Goal: Task Accomplishment & Management: Use online tool/utility

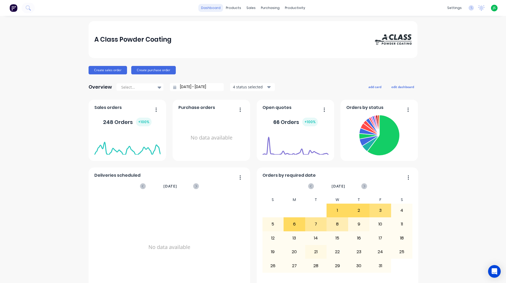
click at [205, 7] on link "dashboard" at bounding box center [210, 8] width 25 height 8
click at [203, 7] on link "dashboard" at bounding box center [210, 8] width 25 height 8
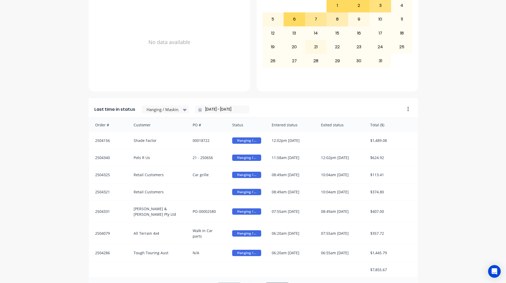
scroll to position [222, 0]
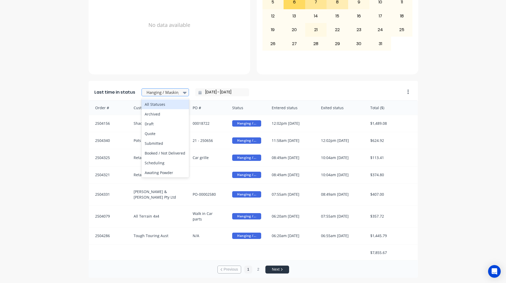
click at [183, 94] on icon at bounding box center [185, 93] width 4 height 6
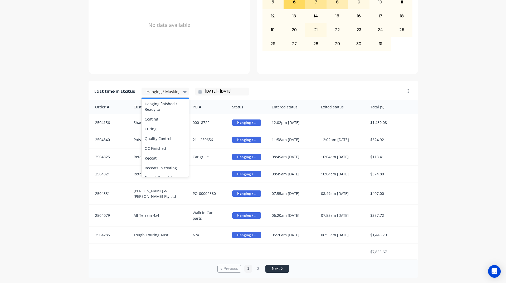
scroll to position [184, 0]
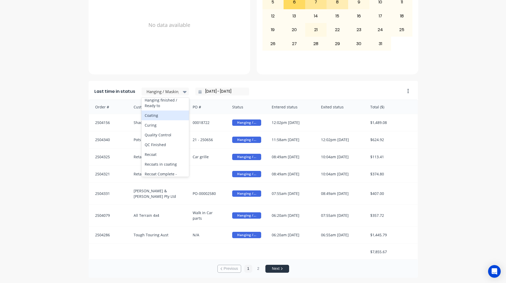
click at [157, 120] on div "Coating" at bounding box center [165, 115] width 47 height 10
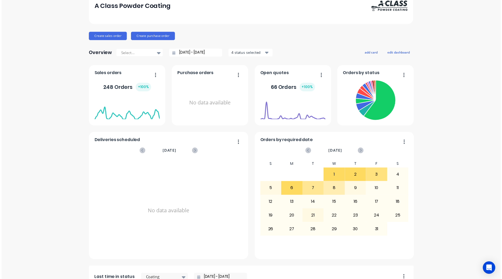
scroll to position [0, 0]
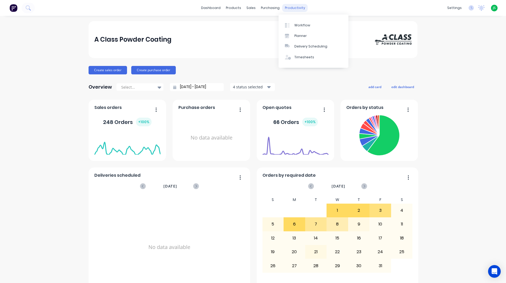
click at [284, 9] on div "productivity" at bounding box center [295, 8] width 26 height 8
click at [294, 26] on div "Workflow" at bounding box center [302, 25] width 16 height 5
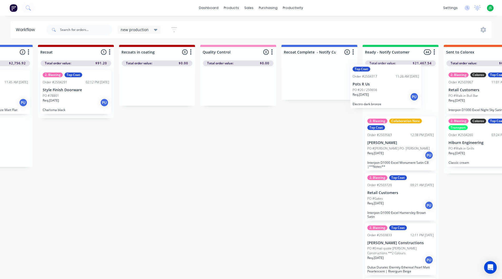
scroll to position [0, 482]
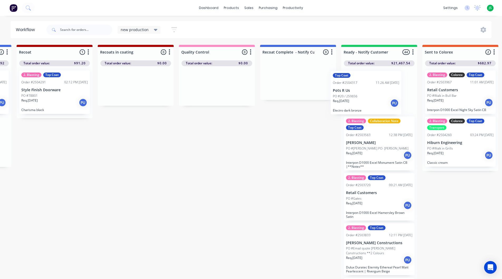
drag, startPoint x: 435, startPoint y: 97, endPoint x: 347, endPoint y: 97, distance: 87.8
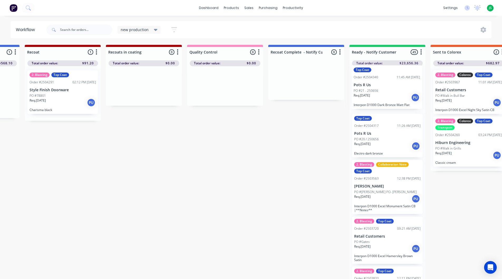
drag, startPoint x: 6, startPoint y: 104, endPoint x: 421, endPoint y: 99, distance: 415.1
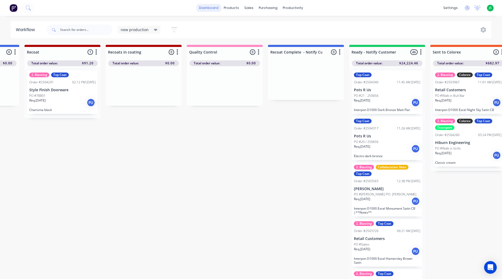
click at [208, 7] on link "dashboard" at bounding box center [208, 8] width 25 height 8
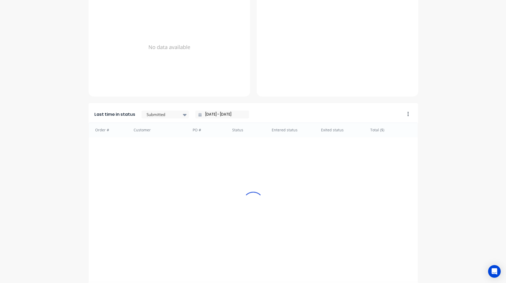
scroll to position [222, 0]
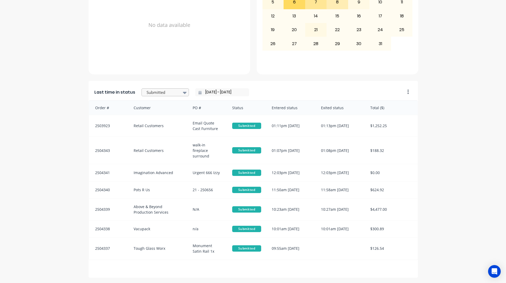
click at [153, 92] on div at bounding box center [162, 92] width 33 height 7
click at [148, 95] on div "Coating" at bounding box center [165, 90] width 47 height 10
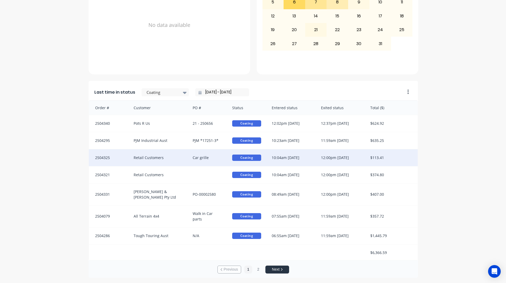
scroll to position [1, 0]
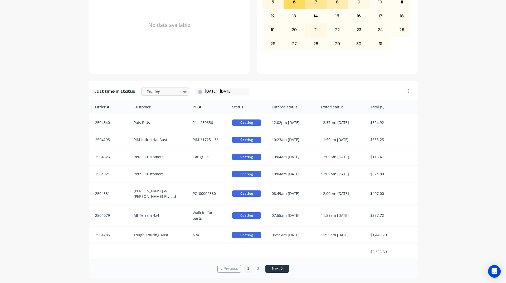
click at [165, 90] on div at bounding box center [162, 91] width 33 height 7
click at [158, 107] on div "Ready - Notify Customer" at bounding box center [165, 99] width 47 height 15
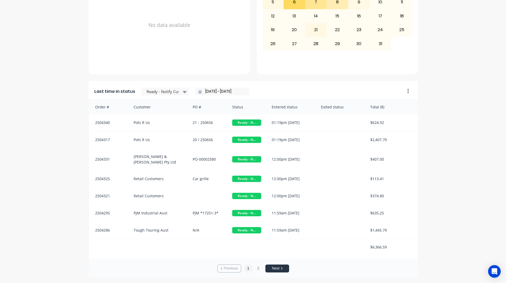
click at [430, 174] on div "A Class Powder Coating Create sales order Create purchase order Overview Select…" at bounding box center [253, 38] width 506 height 478
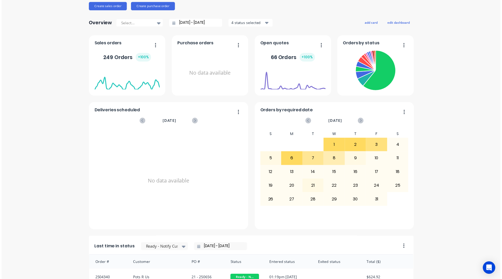
scroll to position [0, 0]
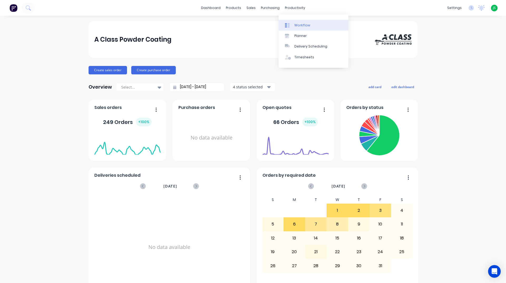
click at [304, 25] on div "Workflow" at bounding box center [302, 25] width 16 height 5
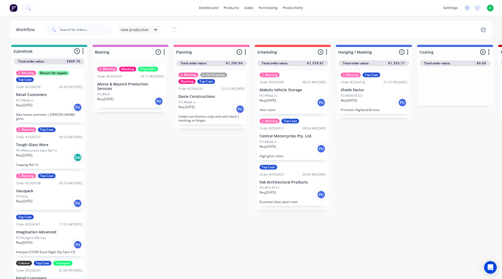
click at [297, 143] on div "PO #Walk in" at bounding box center [293, 141] width 66 height 5
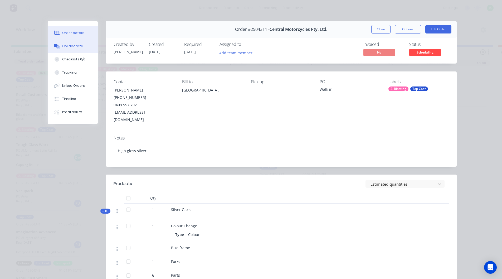
click at [62, 48] on div "Collaborate" at bounding box center [72, 46] width 21 height 5
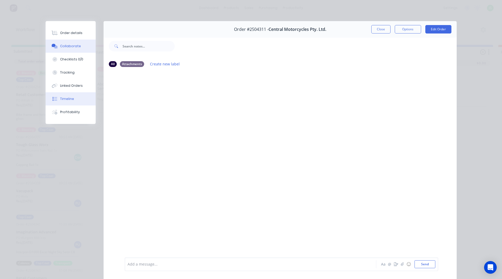
click at [69, 99] on div "Timeline" at bounding box center [67, 98] width 14 height 5
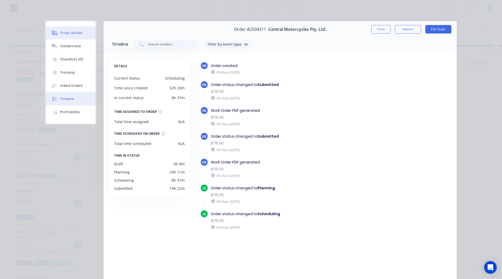
click at [65, 35] on div "Order details" at bounding box center [71, 33] width 22 height 5
